Goal: Answer question/provide support: Answer question/provide support

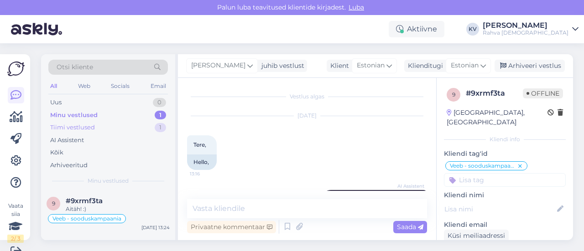
scroll to position [548, 0]
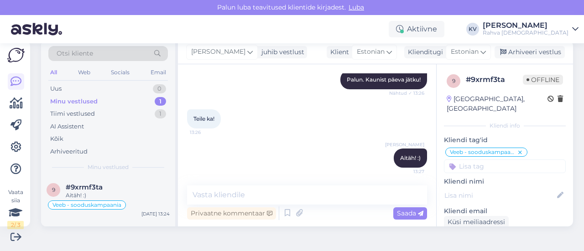
click at [270, 190] on textarea at bounding box center [307, 195] width 240 height 19
click at [527, 55] on div "Arhiveeri vestlus" at bounding box center [530, 52] width 70 height 12
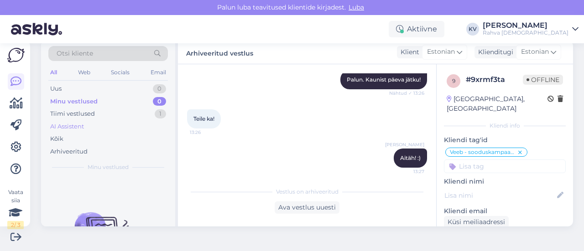
click at [86, 123] on div "AI Assistent" at bounding box center [108, 126] width 120 height 13
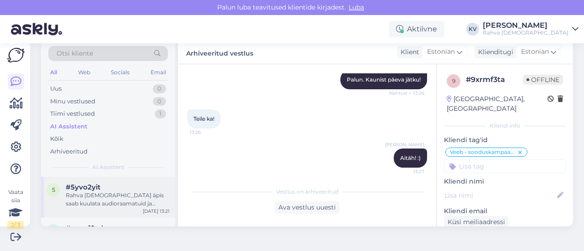
click at [117, 206] on div "Rahva [DEMOGRAPHIC_DATA] äpis saab kuulata audioraamatuid ja lugeda e-raamatuid…" at bounding box center [118, 200] width 104 height 16
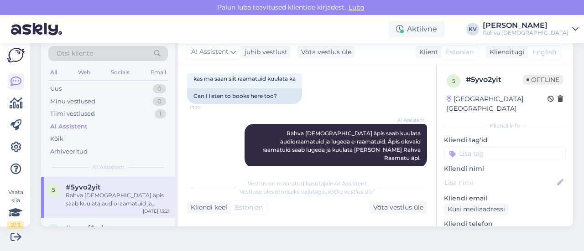
scroll to position [150, 0]
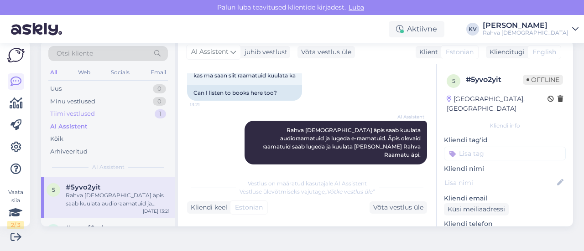
click at [110, 114] on div "Tiimi vestlused 1" at bounding box center [108, 114] width 120 height 13
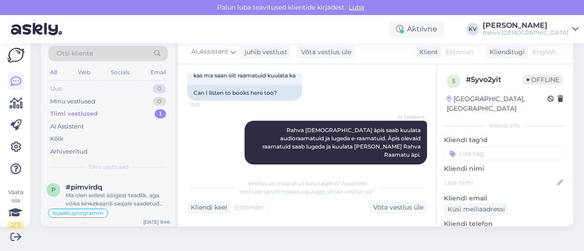
click at [88, 87] on div "Uus 0" at bounding box center [108, 89] width 120 height 13
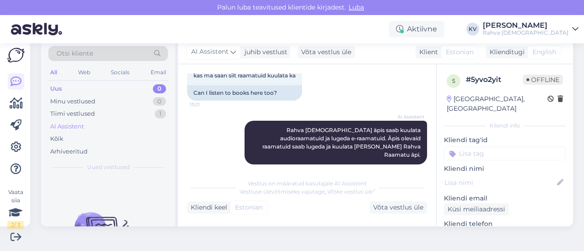
click at [78, 126] on div "AI Assistent" at bounding box center [67, 126] width 34 height 9
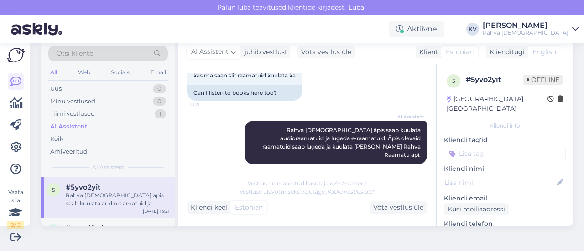
click at [471, 147] on input at bounding box center [505, 154] width 122 height 14
type input "Äpp - küsimus"
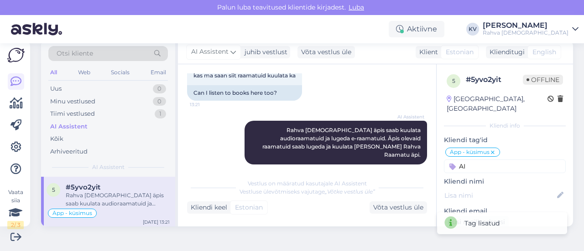
click at [468, 160] on input "AI" at bounding box center [505, 167] width 122 height 14
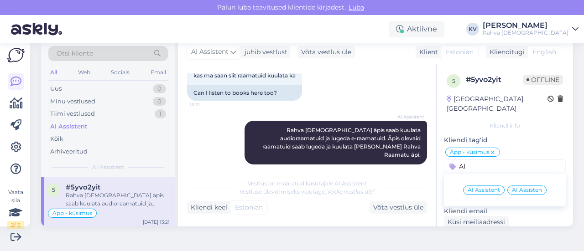
type input "AI"
click at [469, 187] on span "AI Assistent" at bounding box center [484, 189] width 32 height 5
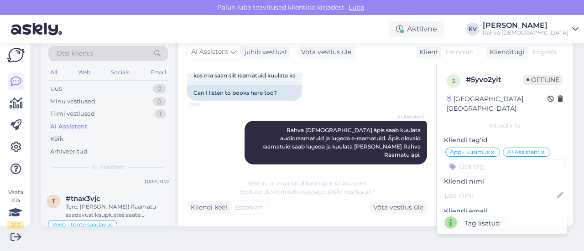
scroll to position [182, 0]
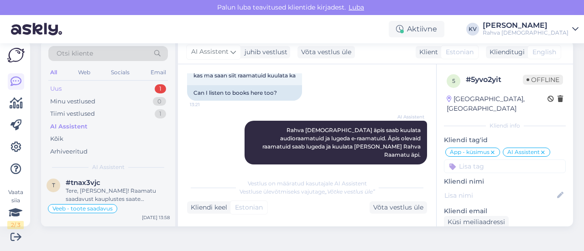
click at [87, 86] on div "Uus 1" at bounding box center [108, 89] width 120 height 13
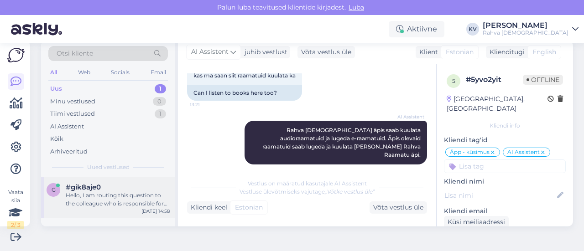
click at [111, 180] on div "g #gik8aje0 Hello, I am routing this question to the colleague who is responsib…" at bounding box center [108, 197] width 134 height 41
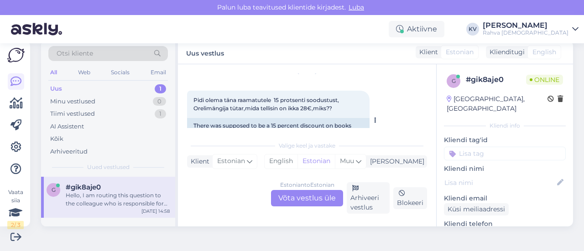
scroll to position [46, 0]
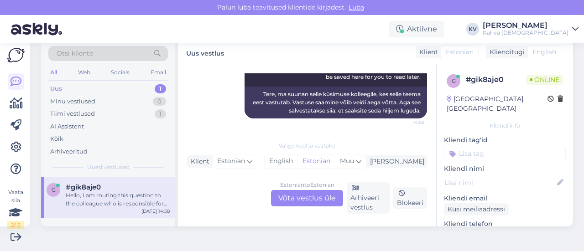
click at [311, 199] on div "Estonian to Estonian Võta vestlus üle" at bounding box center [307, 198] width 72 height 16
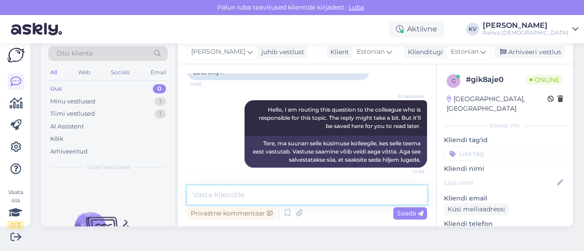
click at [266, 201] on textarea at bounding box center [307, 195] width 240 height 19
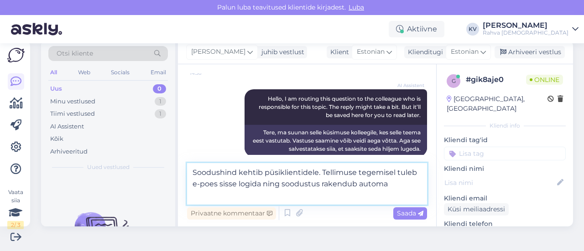
scroll to position [123, 0]
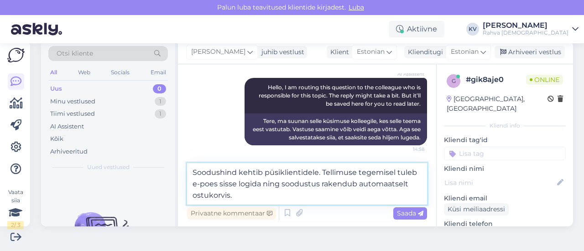
type textarea "Soodushind kehtib püsiklientidele. Tellimuse tegemisel tuleb e-poes sisse logid…"
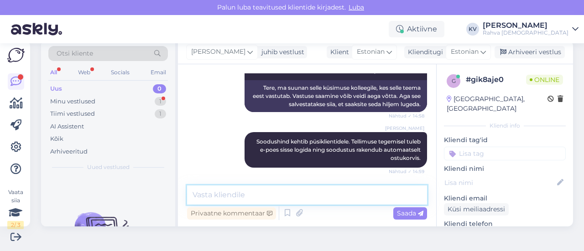
scroll to position [196, 0]
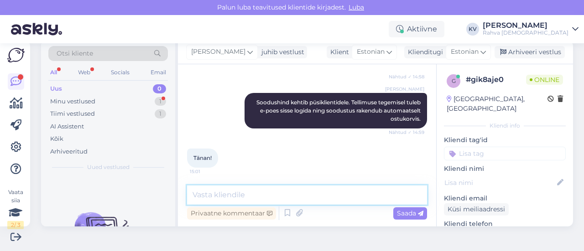
click at [224, 188] on textarea at bounding box center [307, 195] width 240 height 19
type textarea "Palun :)"
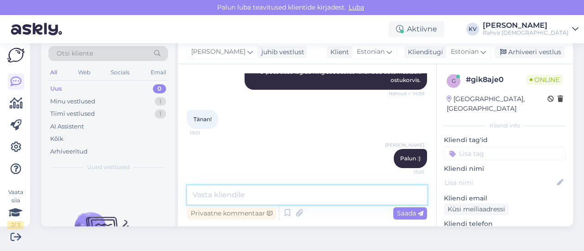
scroll to position [235, 0]
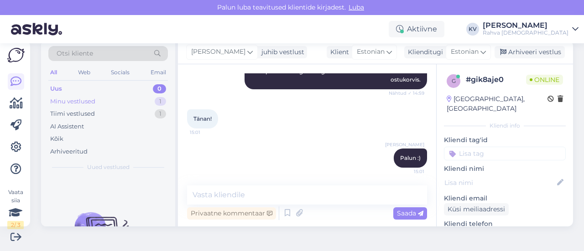
click at [92, 104] on div "Minu vestlused" at bounding box center [72, 101] width 45 height 9
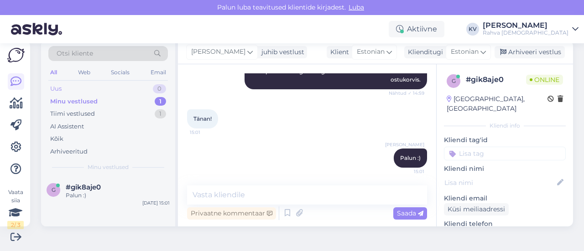
click at [124, 88] on div "Uus 0" at bounding box center [108, 89] width 120 height 13
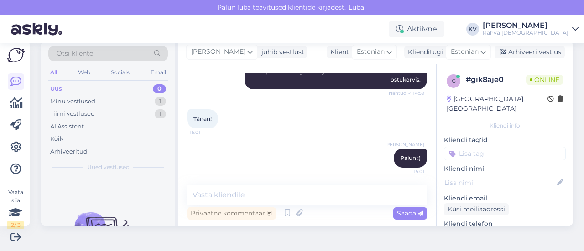
click at [467, 147] on input at bounding box center [505, 154] width 122 height 14
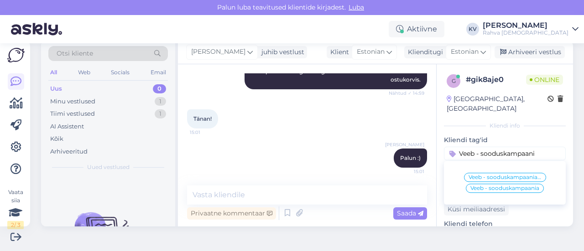
type input "Veeb - sooduskampaania"
